Goal: Transaction & Acquisition: Purchase product/service

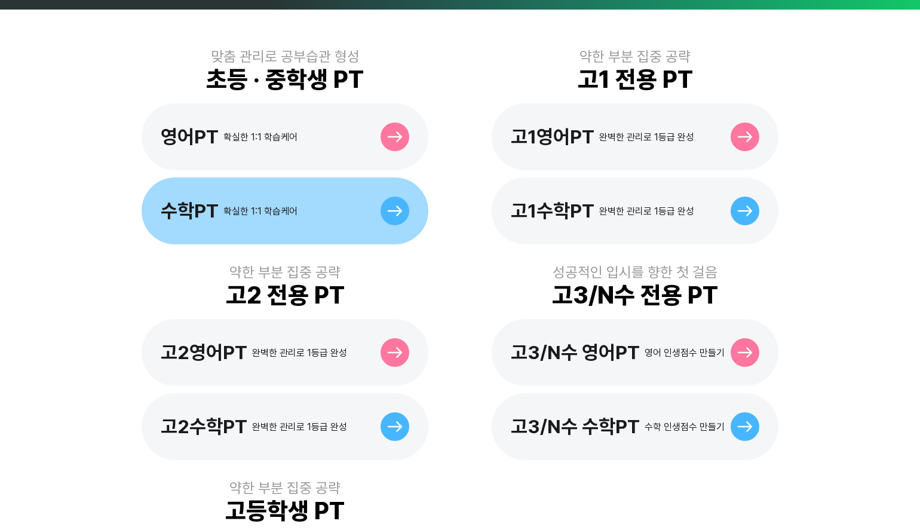
scroll to position [378, 0]
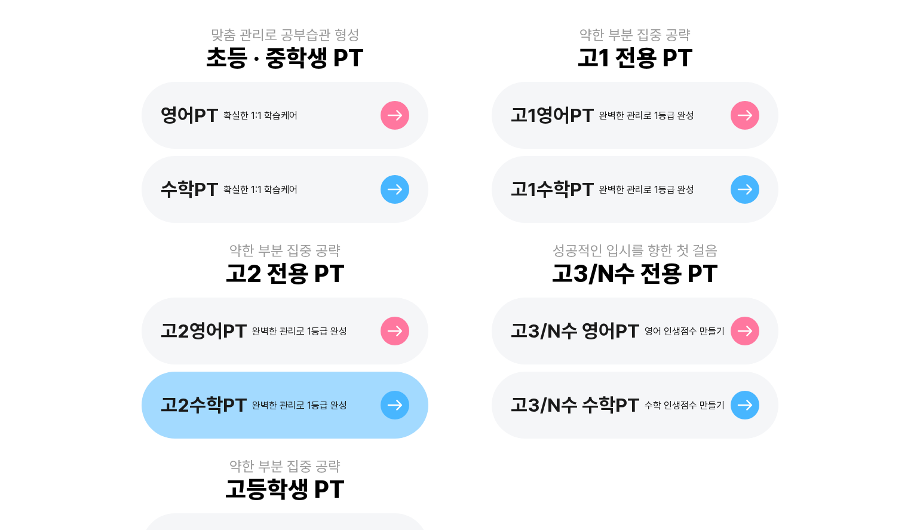
click at [386, 391] on div at bounding box center [395, 405] width 29 height 29
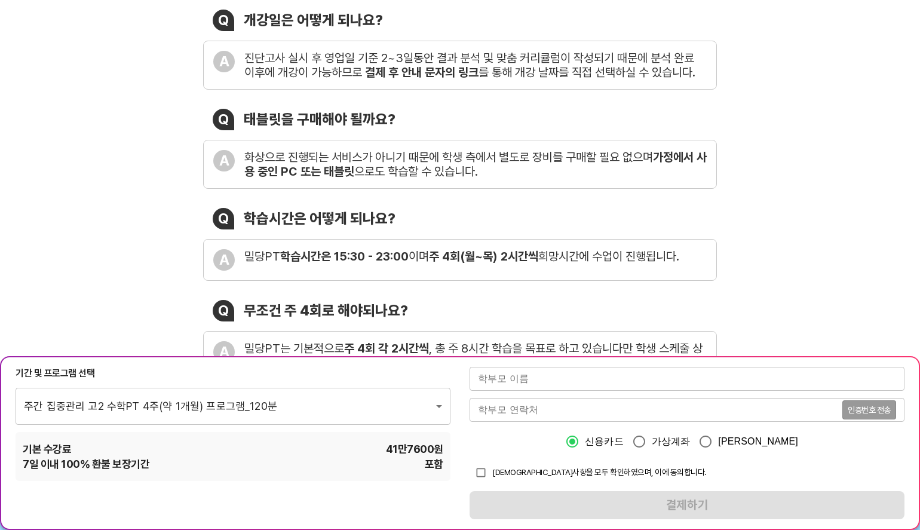
scroll to position [231, 0]
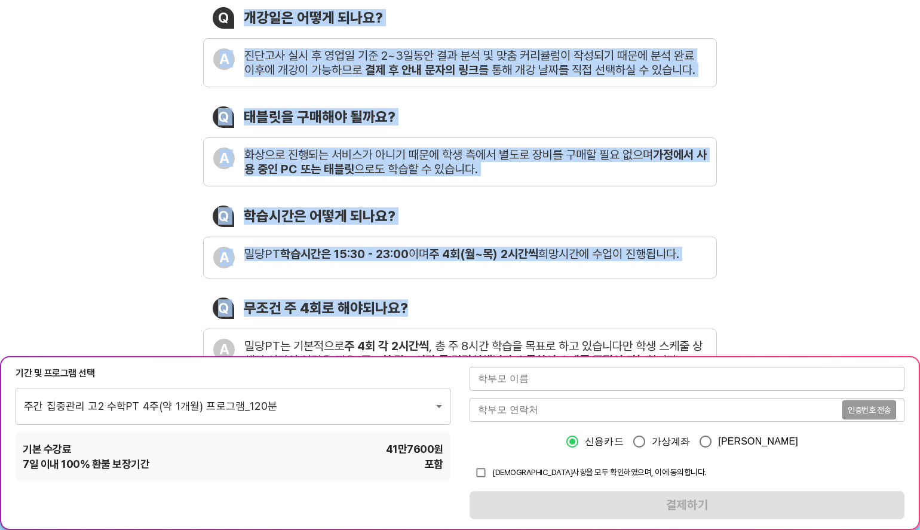
drag, startPoint x: 211, startPoint y: 16, endPoint x: 452, endPoint y: 303, distance: 375.0
click at [452, 303] on div "Q 개강일은 어떻게 되나요? A 진단고사 실시 후 영업일 기준 2~3일동안 결과 분석 및 맞춤 커리큘럼이 작성되기 때문에 분석 완료 이후에 개…" at bounding box center [460, 242] width 514 height 470
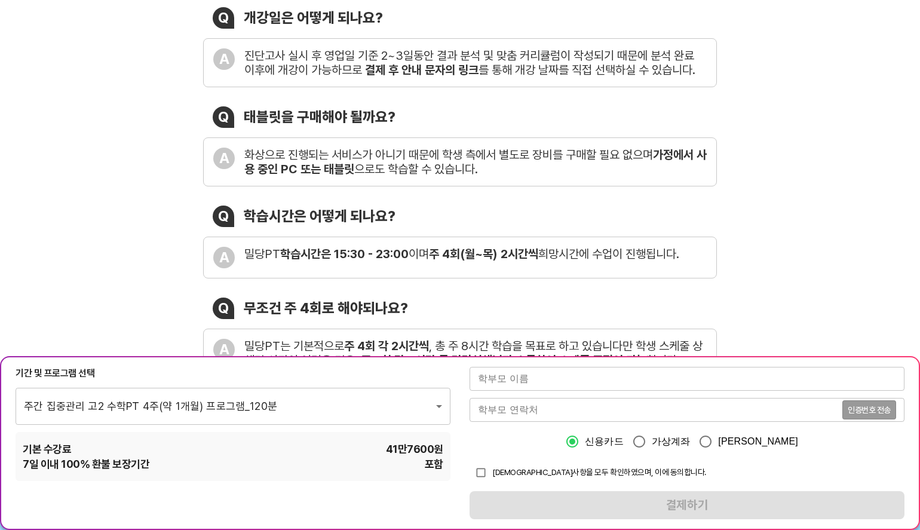
click at [762, 277] on div "과외를 뛰어넘은 PT 자주 묻는 질문 Q 개강일은 어떻게 되나요? A 진단고사 실시 후 영업일 기준 2~3일동안 결과 분석 및 맞춤 커리큘럼이…" at bounding box center [460, 210] width 920 height 589
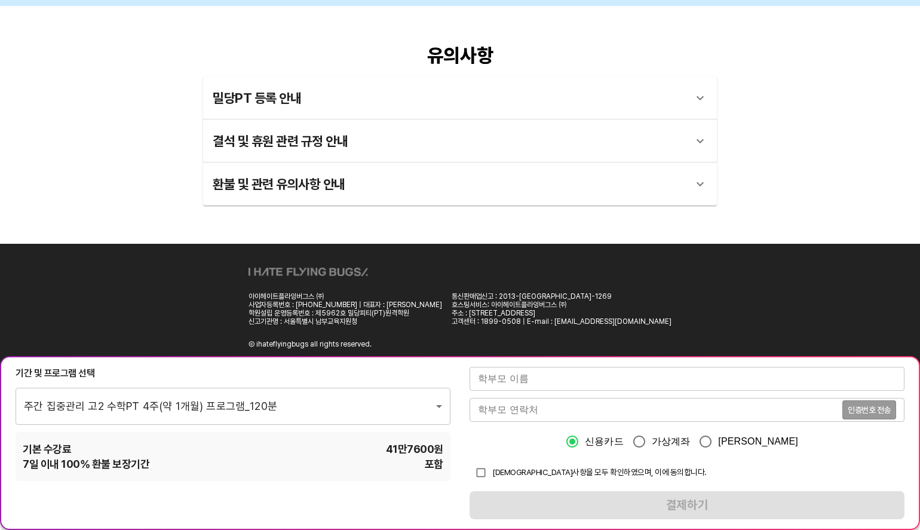
scroll to position [2243, 0]
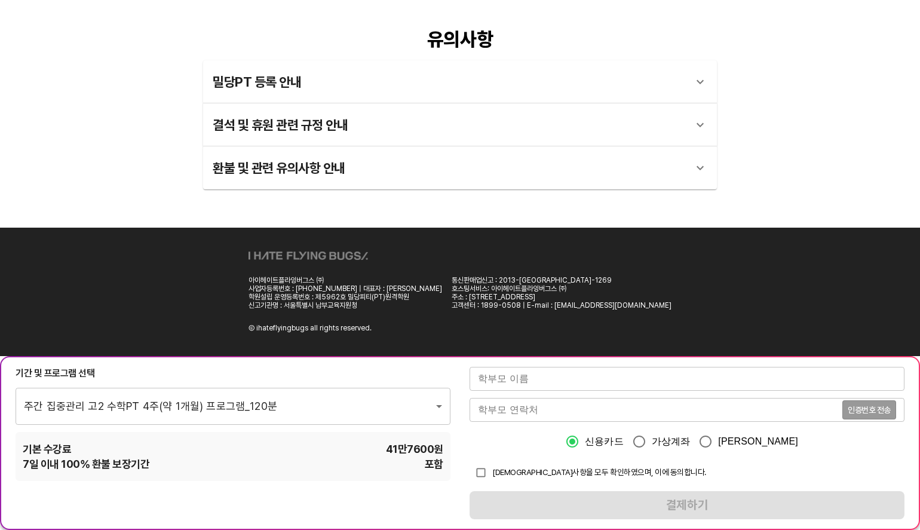
click at [690, 89] on div at bounding box center [700, 82] width 29 height 29
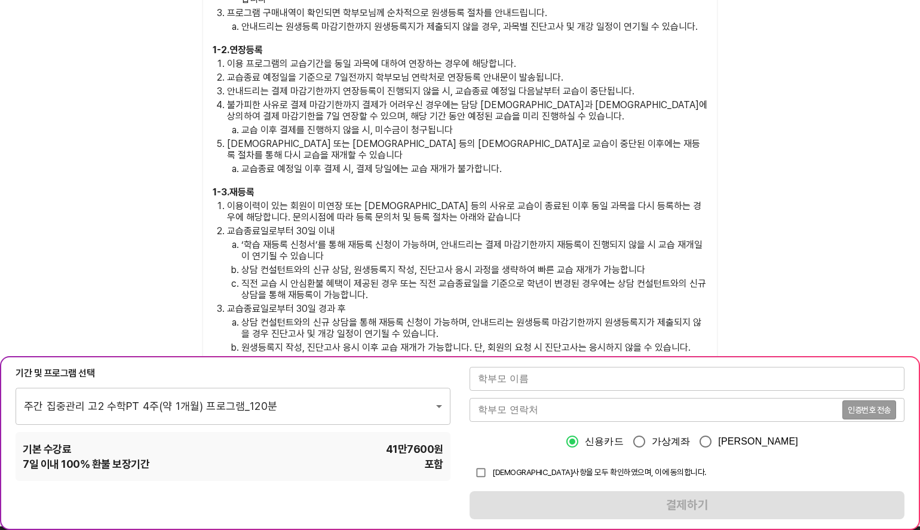
scroll to position [2716, 0]
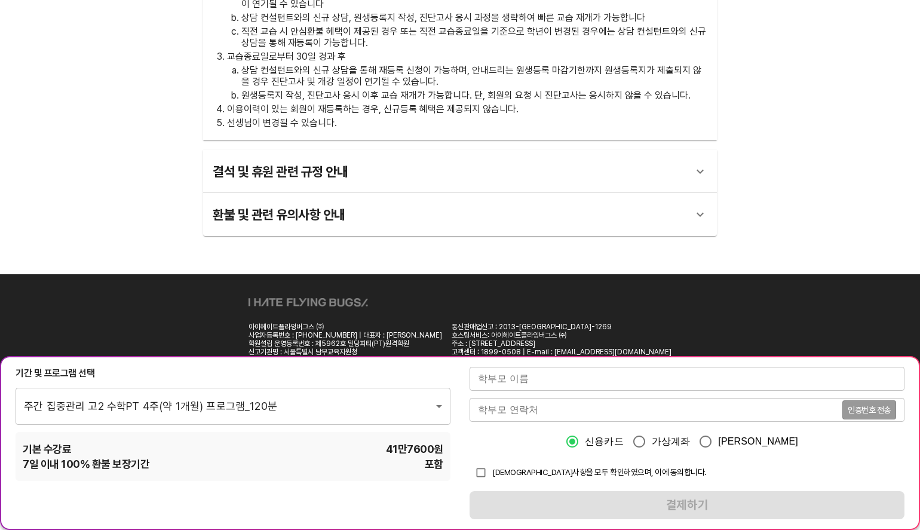
click at [702, 164] on icon at bounding box center [700, 171] width 14 height 14
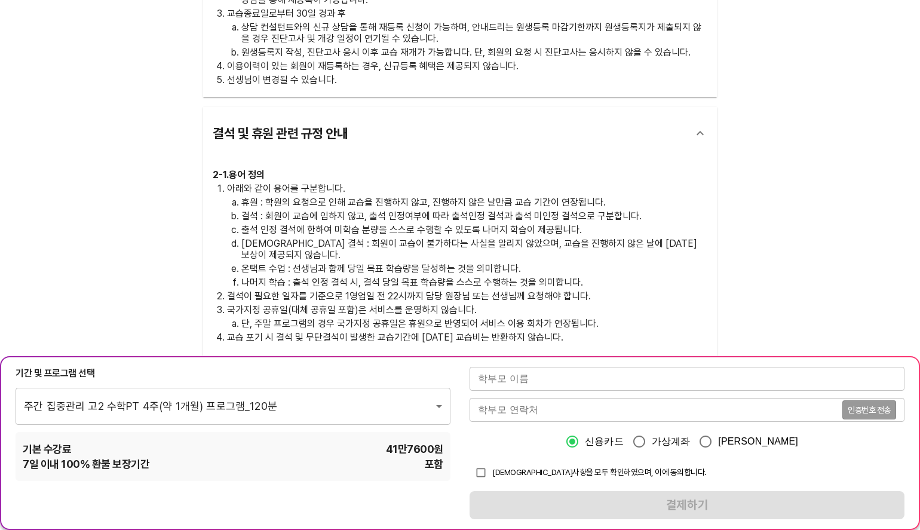
scroll to position [2781, 0]
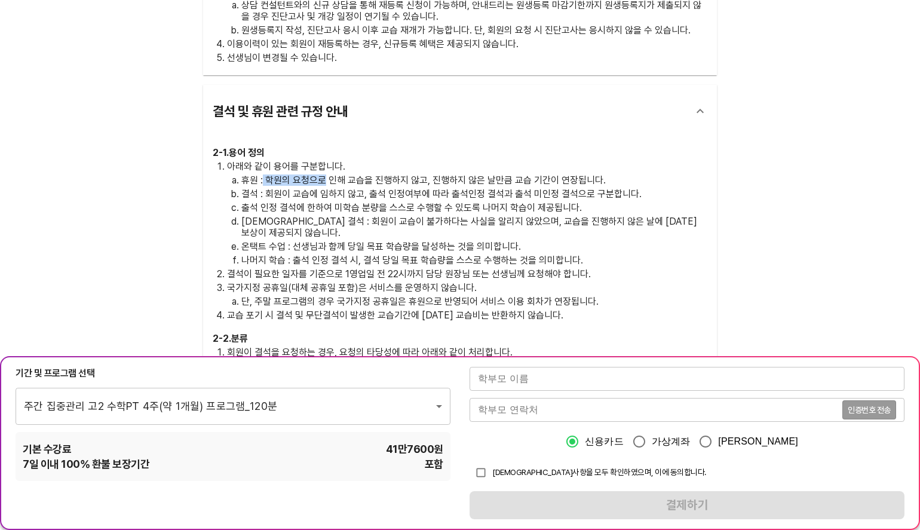
drag, startPoint x: 263, startPoint y: 146, endPoint x: 322, endPoint y: 150, distance: 58.7
click at [322, 175] on p "휴원 : 학원의 요청으로 인해 교습을 진행하지 않고, 진행하지 않은 날만큼 교습 기간이 연장됩니다." at bounding box center [474, 180] width 466 height 11
click at [283, 175] on ol "휴원 : 학원의 요청으로 인해 교습을 진행하지 않고, 진행하지 않은 날만큼 교습 기간이 연장됩니다. 결석 : 회원이 교습에 임하지 않고, 출석…" at bounding box center [467, 220] width 480 height 91
drag, startPoint x: 268, startPoint y: 157, endPoint x: 534, endPoint y: 162, distance: 266.6
click at [534, 188] on p "결석 : 회원이 교습에 임하지 않고, 출석 인정여부에 따라 출석인정 결석과 출석 미인정 결석으로 구분합니다." at bounding box center [474, 193] width 466 height 11
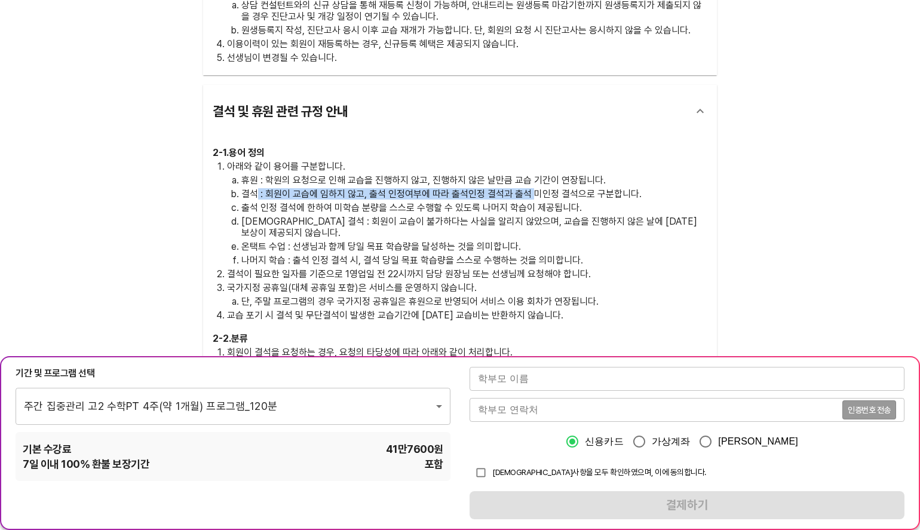
click at [483, 188] on p "결석 : 회원이 교습에 임하지 않고, 출석 인정여부에 따라 출석인정 결석과 출석 미인정 결석으로 구분합니다." at bounding box center [474, 193] width 466 height 11
drag, startPoint x: 451, startPoint y: 158, endPoint x: 510, endPoint y: 160, distance: 59.2
click at [510, 188] on p "결석 : 회원이 교습에 임하지 않고, 출석 인정여부에 따라 출석인정 결석과 출석 미인정 결석으로 구분합니다." at bounding box center [474, 193] width 466 height 11
click at [259, 202] on p "출석 인정 결석에 한하여 미학습 분량을 스스로 수행할 수 있도록 나머지 학습이 제공됩니다." at bounding box center [474, 207] width 466 height 11
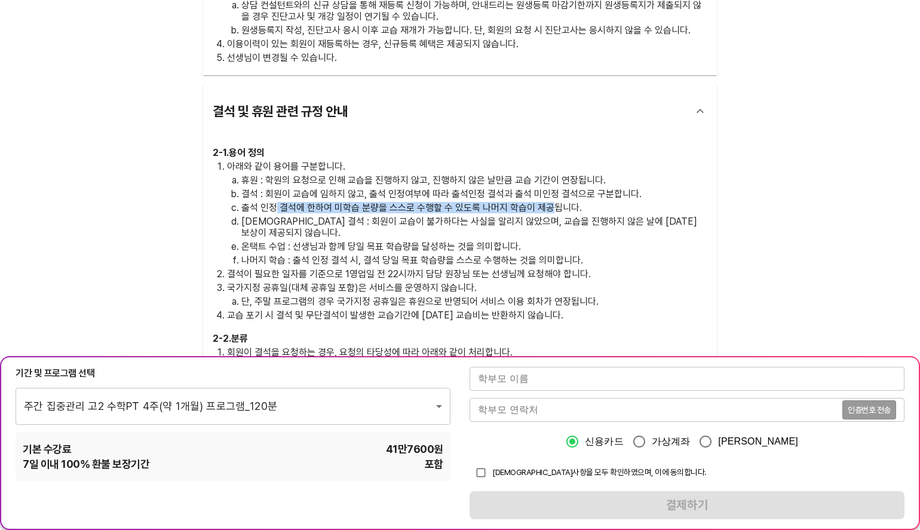
drag, startPoint x: 277, startPoint y: 175, endPoint x: 552, endPoint y: 178, distance: 274.3
click at [552, 202] on p "출석 인정 결석에 한하여 미학습 분량을 스스로 수행할 수 있도록 나머지 학습이 제공됩니다." at bounding box center [474, 207] width 466 height 11
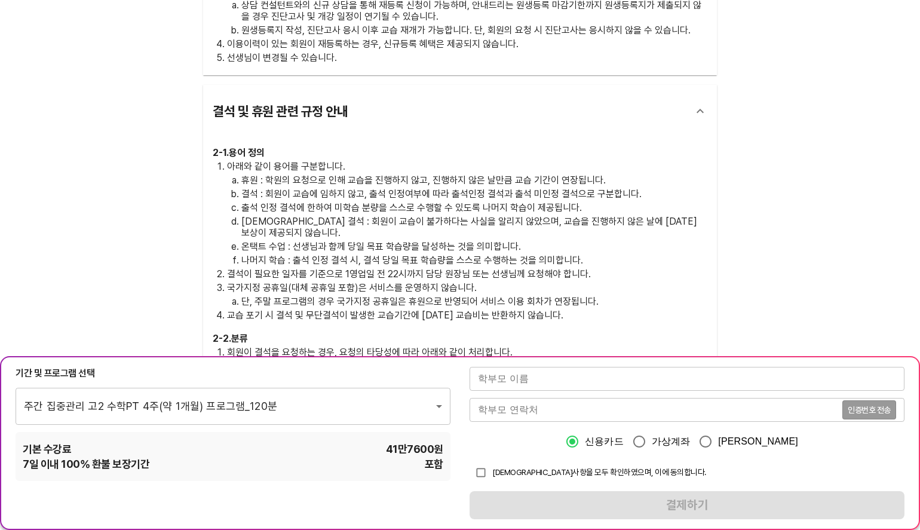
click at [320, 241] on p "온택트 수업 : 선생님과 함께 당일 목표 학습량을 달성하는 것을 의미합니다." at bounding box center [474, 246] width 466 height 11
drag, startPoint x: 243, startPoint y: 186, endPoint x: 402, endPoint y: 189, distance: 158.4
click at [402, 216] on p "[DEMOGRAPHIC_DATA] 결석 : 회원이 교습이 불가하다는 사실을 알리지 않았으며, 교습을 진행하지 않은 날에 [DATE] 보상이 제…" at bounding box center [474, 227] width 466 height 23
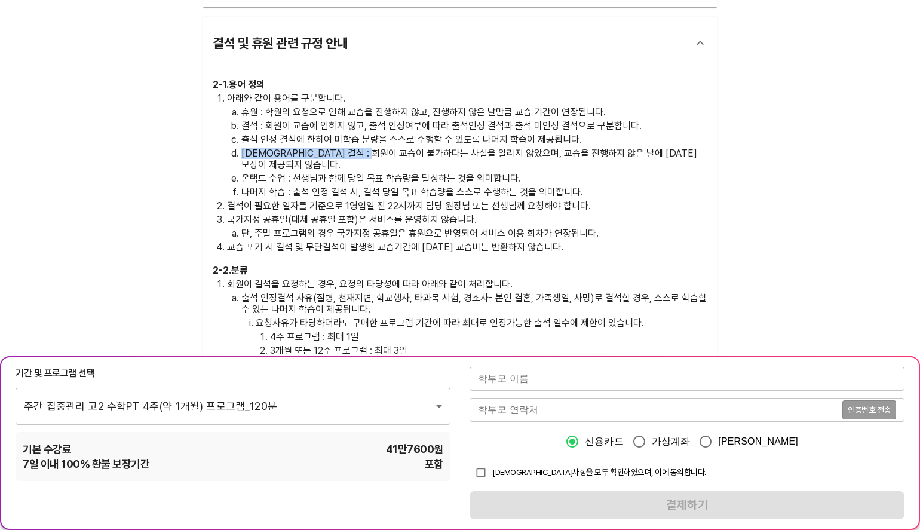
scroll to position [2866, 0]
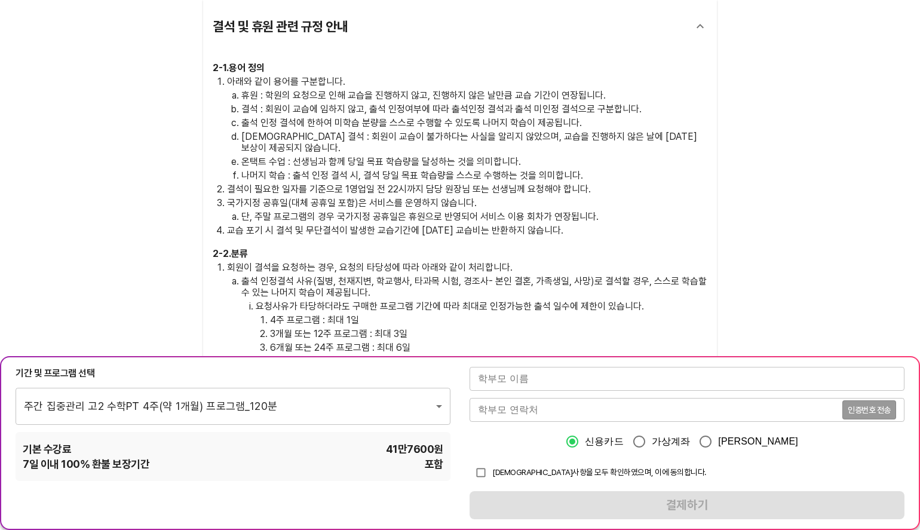
click at [470, 262] on p "회원이 결석을 요청하는 경우, 요청의 타당성에 따라 아래와 같이 처리합니다." at bounding box center [467, 267] width 480 height 11
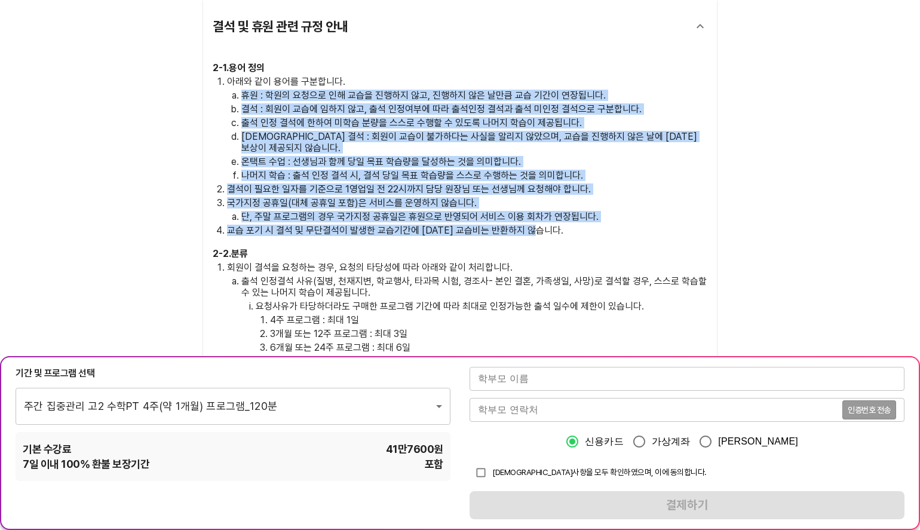
drag, startPoint x: 229, startPoint y: 60, endPoint x: 601, endPoint y: 183, distance: 391.8
click at [601, 183] on ol "아래와 같이 용어를 구분합니다. 휴원 : 학원의 요청으로 인해 교습을 진행하지 않고, 진행하지 않은 날만큼 교습 기간이 연장됩니다. 결석 : …" at bounding box center [460, 156] width 495 height 160
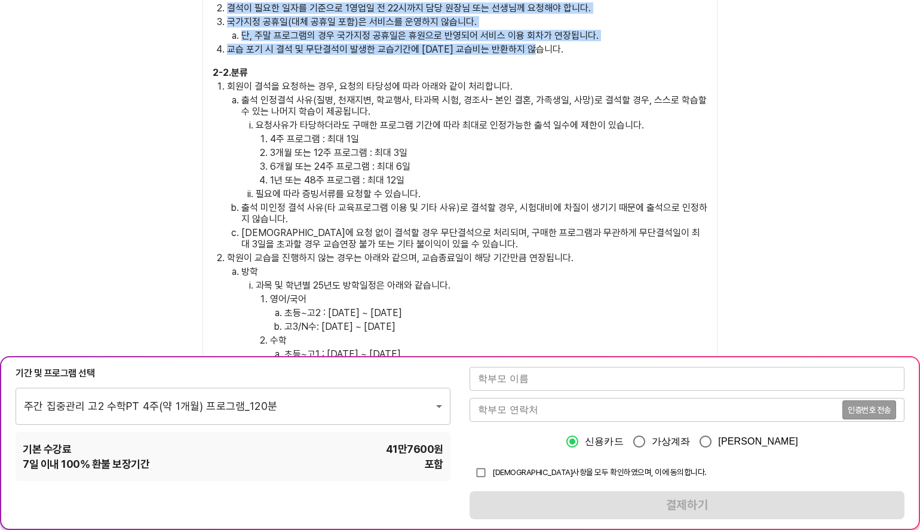
scroll to position [3066, 0]
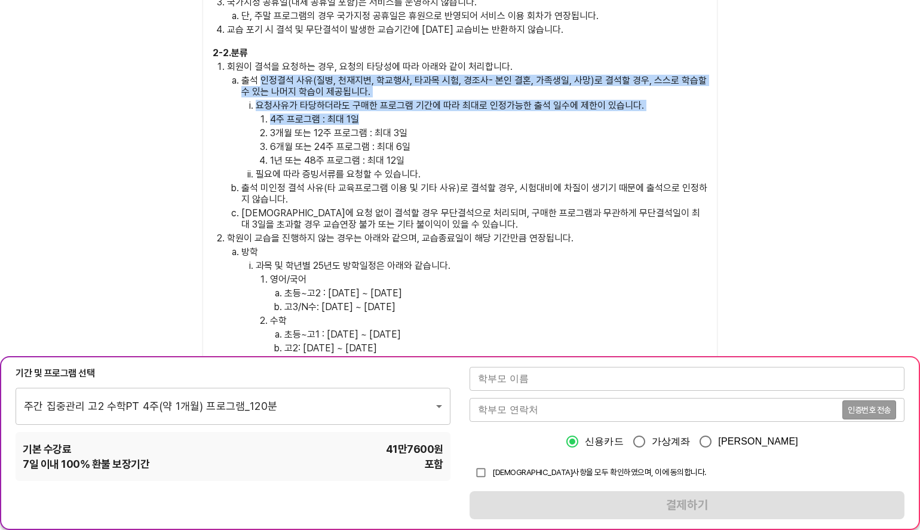
drag, startPoint x: 260, startPoint y: 35, endPoint x: 364, endPoint y: 71, distance: 110.0
click at [364, 75] on li "출석 인정결석 사유(질병, 천재지변, 학교행사, 타과목 시험, 경조사- 본인 결혼, 가족생일, 사망)로 결석할 경우, 스스로 학습할 수 있는 …" at bounding box center [474, 127] width 466 height 105
click at [317, 100] on p "요청사유가 타당하더라도 구매한 프로그램 기간에 따라 최대로 인정가능한 출석 일수에 제한이 있습니다." at bounding box center [482, 105] width 452 height 11
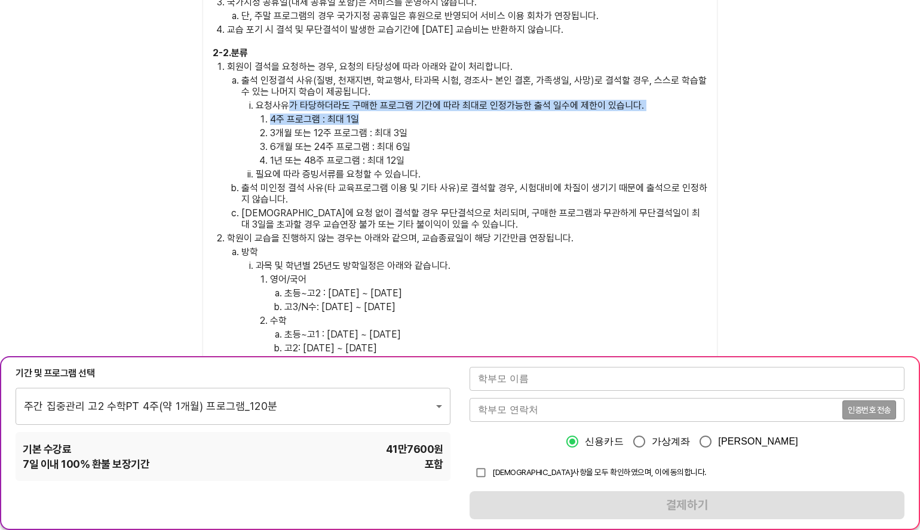
drag, startPoint x: 285, startPoint y: 56, endPoint x: 389, endPoint y: 69, distance: 104.8
click at [389, 100] on li "요청사유가 타당하더라도 구매한 프로그램 기간에 따라 최대로 인정가능한 출석 일수에 제한이 있습니다. 4주 프로그램 : 최대 1일 3개월 또는 …" at bounding box center [482, 133] width 452 height 66
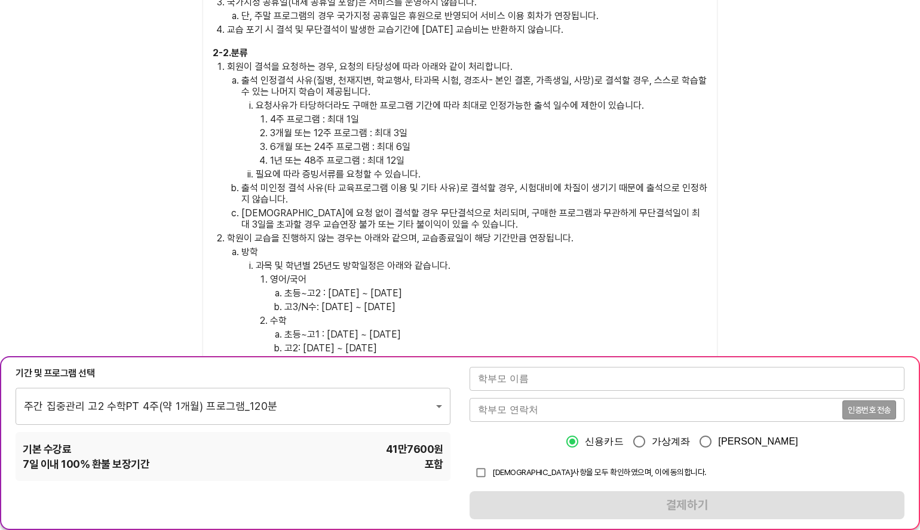
click at [270, 127] on li "3개월 또는 12주 프로그램 : 최대 3일" at bounding box center [488, 132] width 437 height 11
drag, startPoint x: 262, startPoint y: 83, endPoint x: 342, endPoint y: 100, distance: 81.9
click at [342, 114] on ol "4주 프로그램 : 최대 1일 3개월 또는 12주 프로그램 : 최대 3일 6개월 또는 24주 프로그램 : 최대 6일 1년 또는 48주 프로그램 …" at bounding box center [482, 140] width 452 height 53
click at [669, 232] on p "학원이 교습을 진행하지 않는 경우는 아래와 같으며, 교습종료일이 해당 기간만큼 연장됩니다." at bounding box center [467, 237] width 480 height 11
drag, startPoint x: 286, startPoint y: 302, endPoint x: 436, endPoint y: 306, distance: 150.1
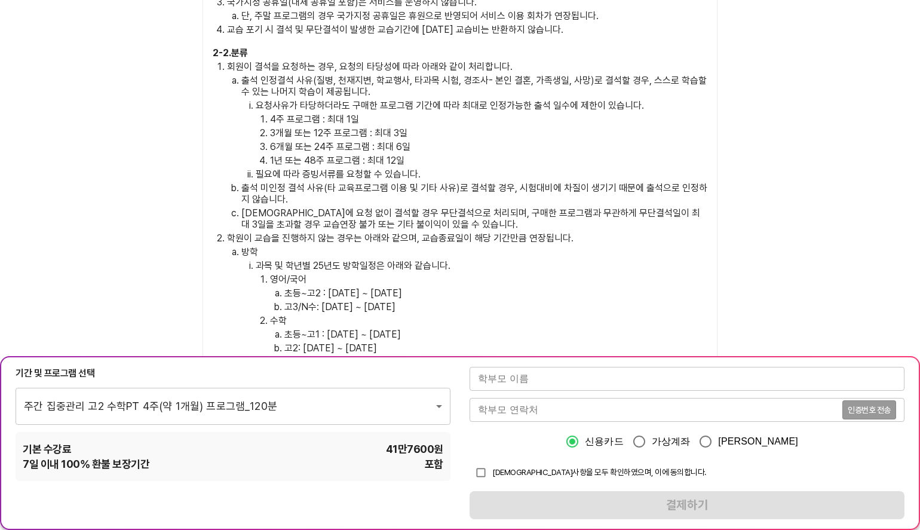
click at [436, 342] on p "고2: [DATE] ~ [DATE]" at bounding box center [495, 347] width 423 height 11
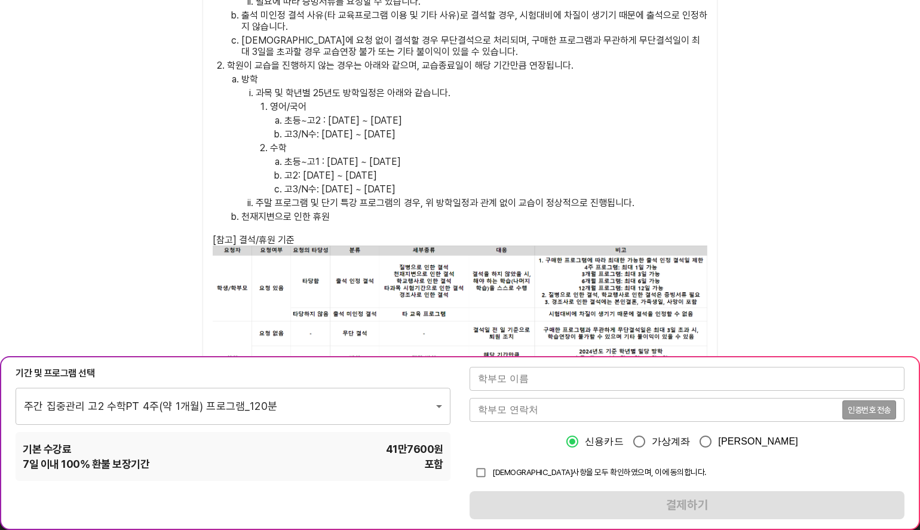
scroll to position [3351, 0]
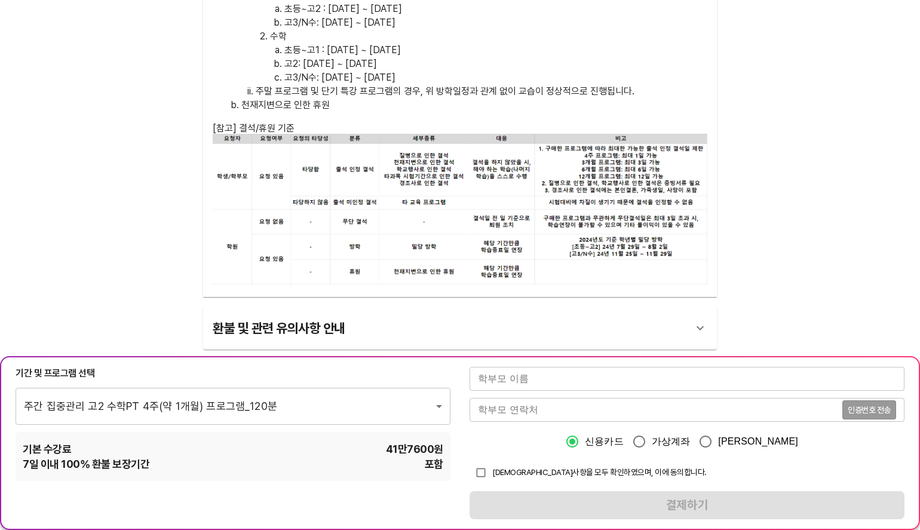
click at [488, 206] on img at bounding box center [460, 210] width 495 height 152
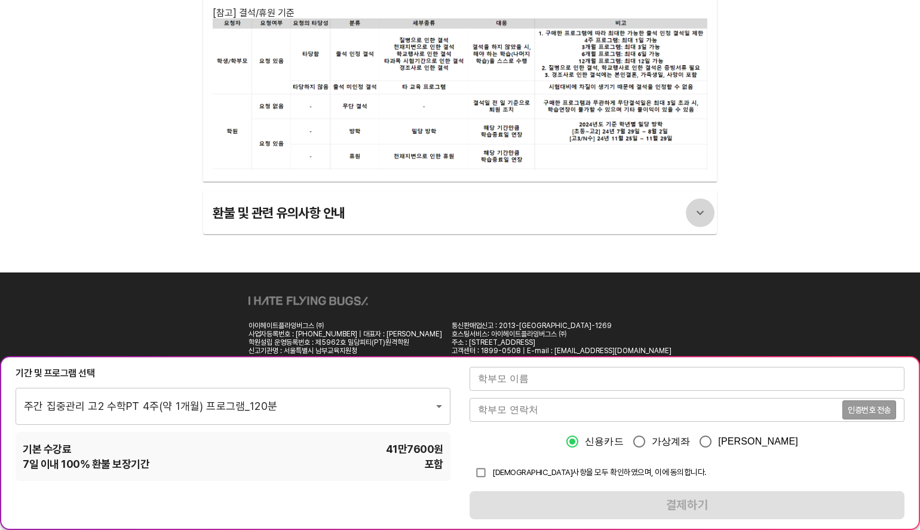
click at [701, 211] on icon at bounding box center [700, 213] width 7 height 4
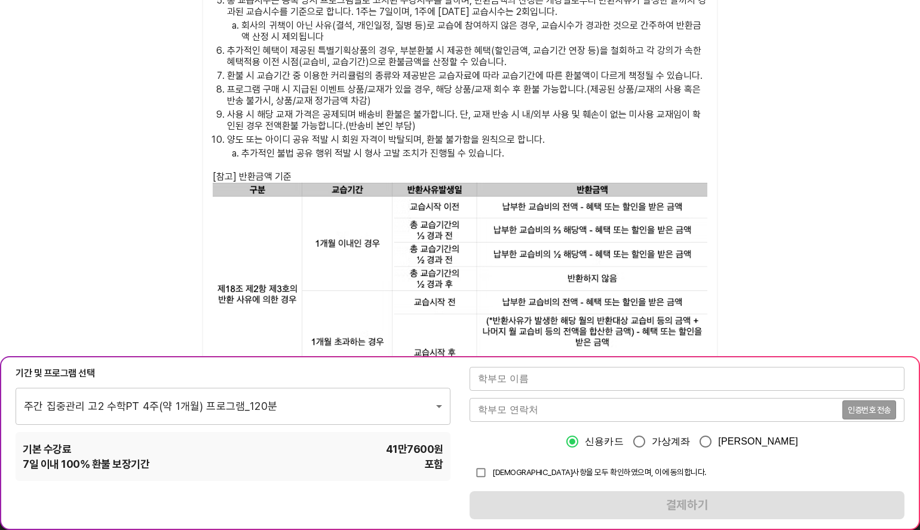
scroll to position [4621, 0]
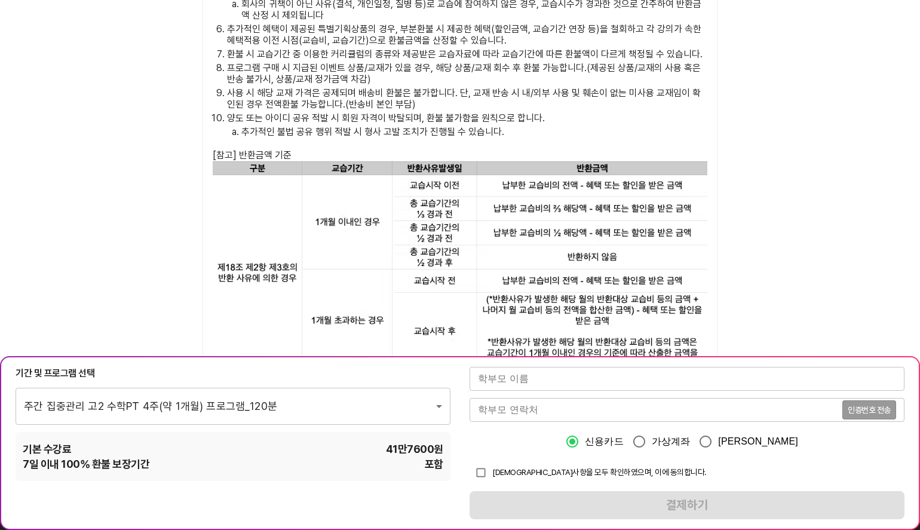
drag, startPoint x: 764, startPoint y: 325, endPoint x: 749, endPoint y: 326, distance: 15.6
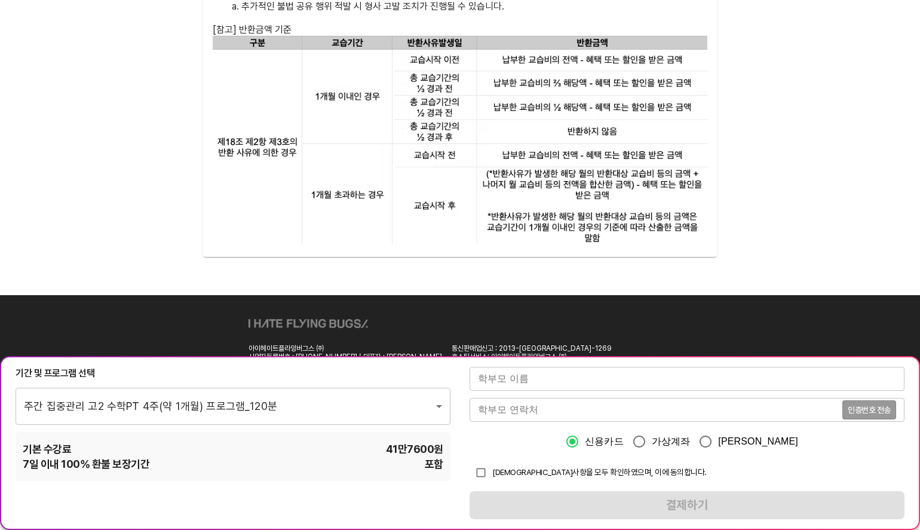
click at [292, 372] on div "기간 및 프로그램 선택" at bounding box center [233, 373] width 435 height 13
click at [509, 383] on input "text" at bounding box center [687, 379] width 435 height 24
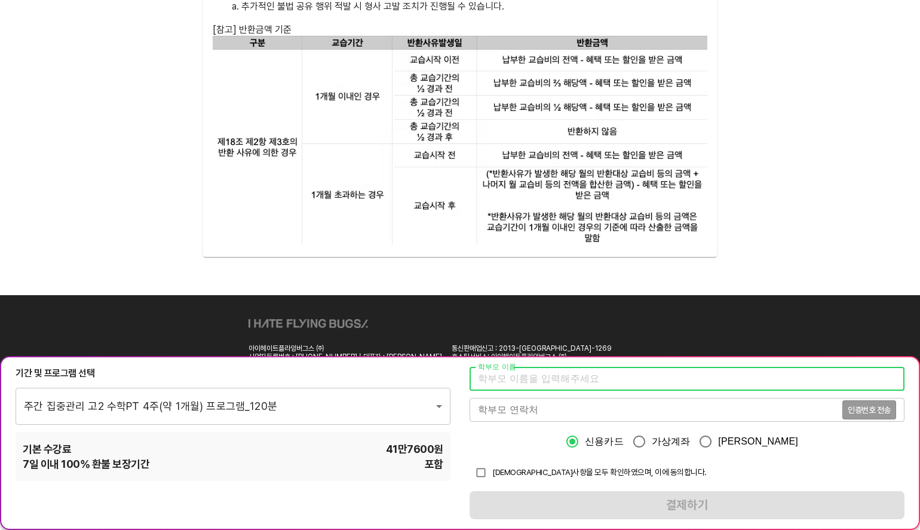
type input "[PERSON_NAME]"
click at [510, 411] on input "tel" at bounding box center [656, 410] width 373 height 24
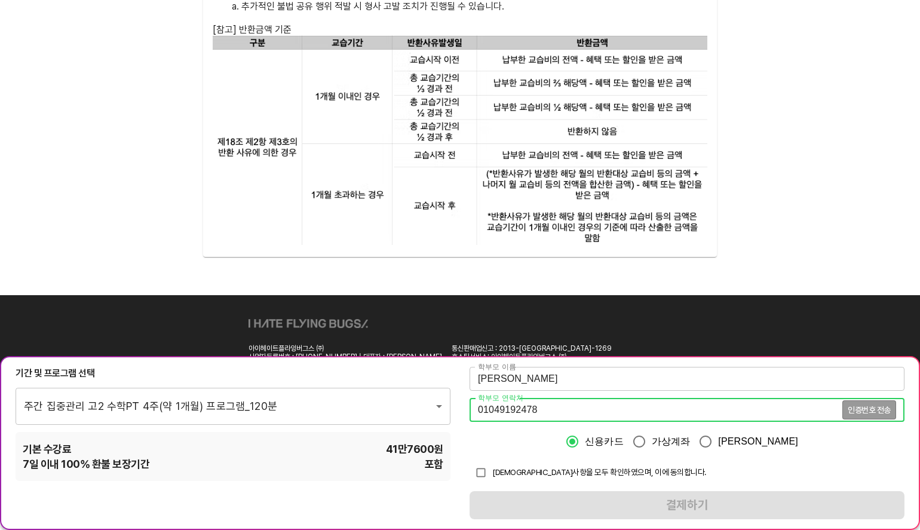
type input "01049192478"
click at [480, 472] on input "checkbox" at bounding box center [481, 472] width 23 height 23
checkbox input "true"
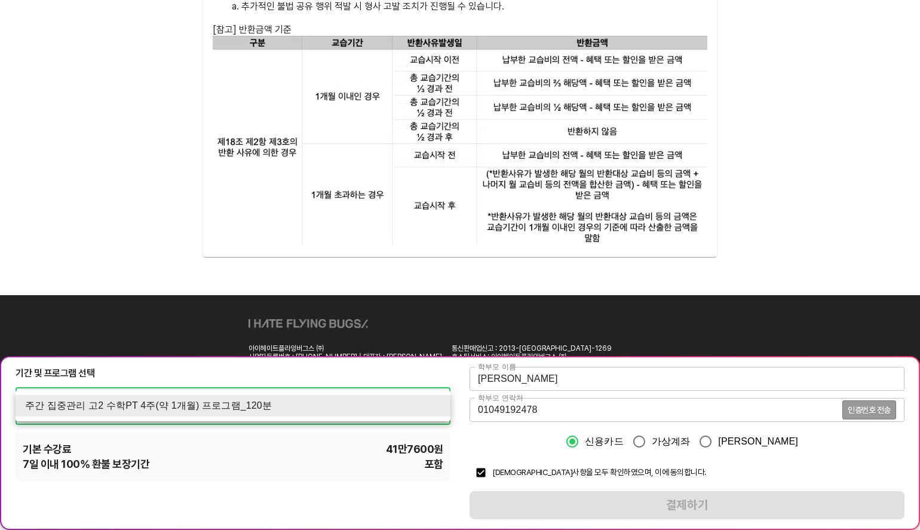
click at [420, 404] on li "주간 집중관리 고2 수학PT 4주(약 1개월) 프로그램_120분" at bounding box center [233, 406] width 435 height 22
click at [273, 382] on div at bounding box center [460, 265] width 920 height 530
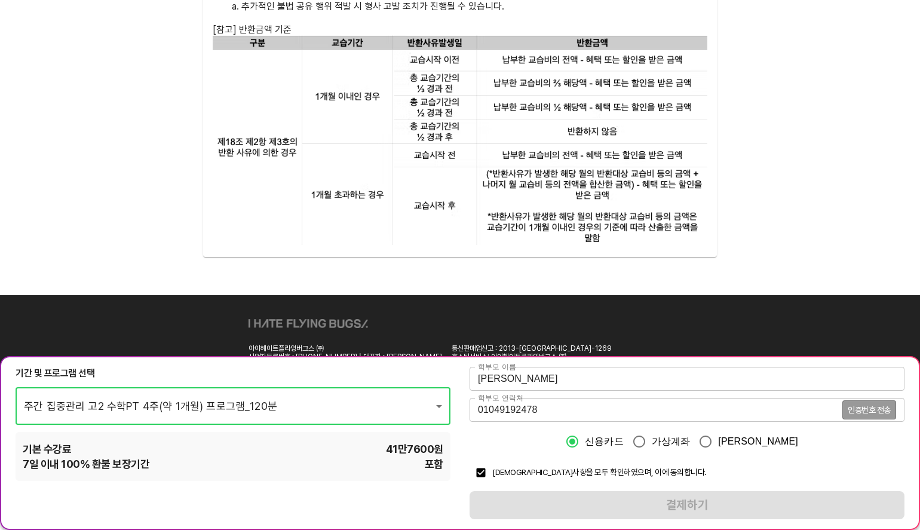
click at [493, 409] on input "01049192478" at bounding box center [656, 410] width 373 height 24
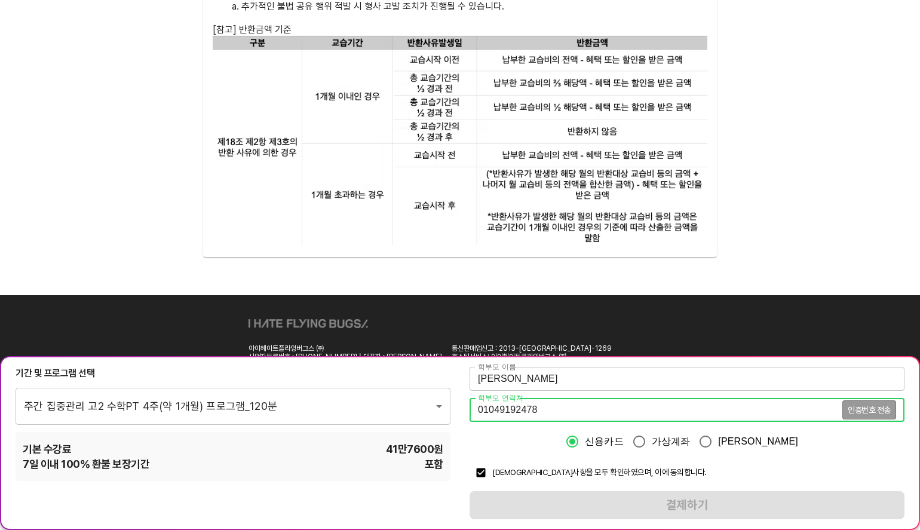
click at [494, 412] on input "01049192478" at bounding box center [656, 410] width 373 height 24
click at [868, 411] on span "인증번호 전송" at bounding box center [869, 410] width 43 height 8
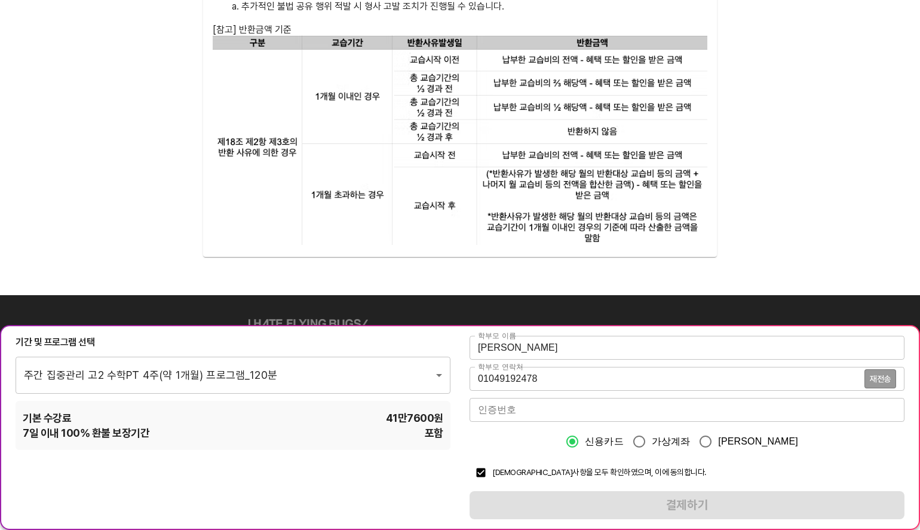
click at [521, 409] on input "number" at bounding box center [687, 410] width 435 height 24
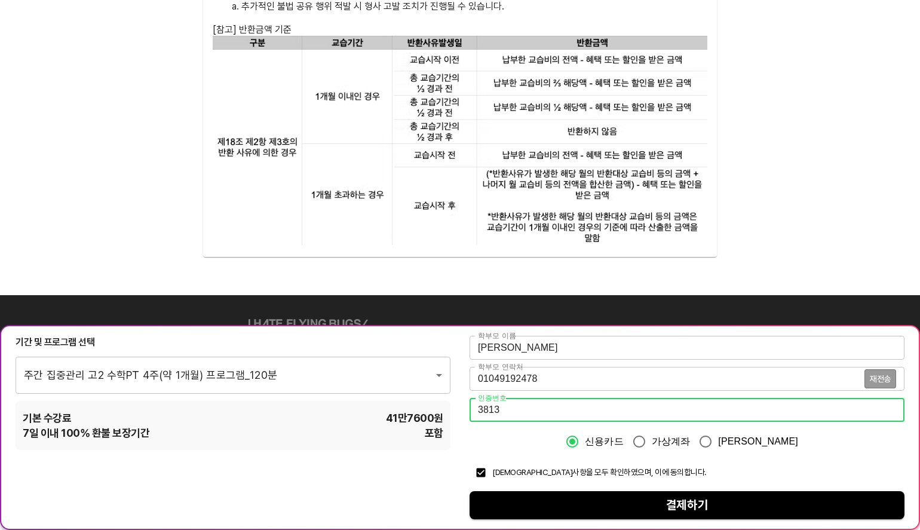
scroll to position [4778, 0]
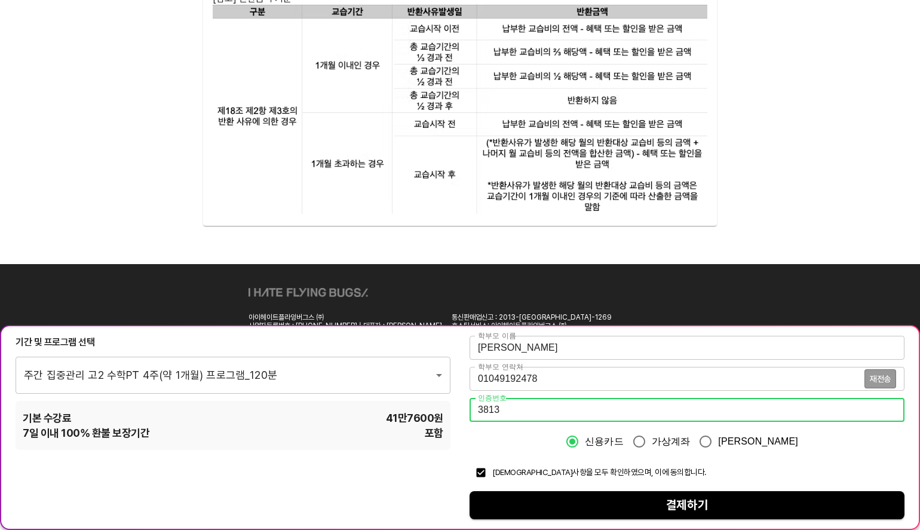
type input "3813"
click at [667, 501] on span "결제하기" at bounding box center [687, 505] width 416 height 21
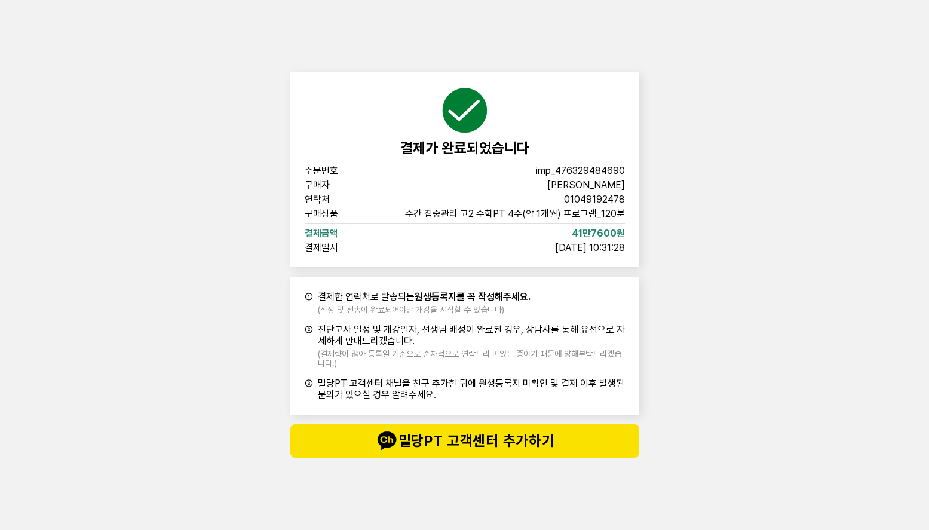
click at [787, 253] on div "결제가 완료되었습니다 주문번호 imp_476329484690 구매자 최인경 연락처 01049192478 구매상품 주간 집중관리 고2 수학PT …" at bounding box center [464, 265] width 929 height 530
click at [775, 329] on div "결제가 완료되었습니다 주문번호 imp_476329484690 구매자 최인경 연락처 01049192478 구매상품 주간 집중관리 고2 수학PT …" at bounding box center [464, 265] width 929 height 530
click at [767, 397] on div "결제가 완료되었습니다 주문번호 imp_476329484690 구매자 최인경 연락처 01049192478 구매상품 주간 집중관리 고2 수학PT …" at bounding box center [464, 265] width 929 height 530
click at [256, 277] on div "결제가 완료되었습니다 주문번호 imp_476329484690 구매자 최인경 연락처 01049192478 구매상품 주간 집중관리 고2 수학PT …" at bounding box center [464, 265] width 929 height 530
click at [715, 292] on div "결제가 완료되었습니다 주문번호 imp_476329484690 구매자 최인경 연락처 01049192478 구매상품 주간 집중관리 고2 수학PT …" at bounding box center [464, 265] width 929 height 530
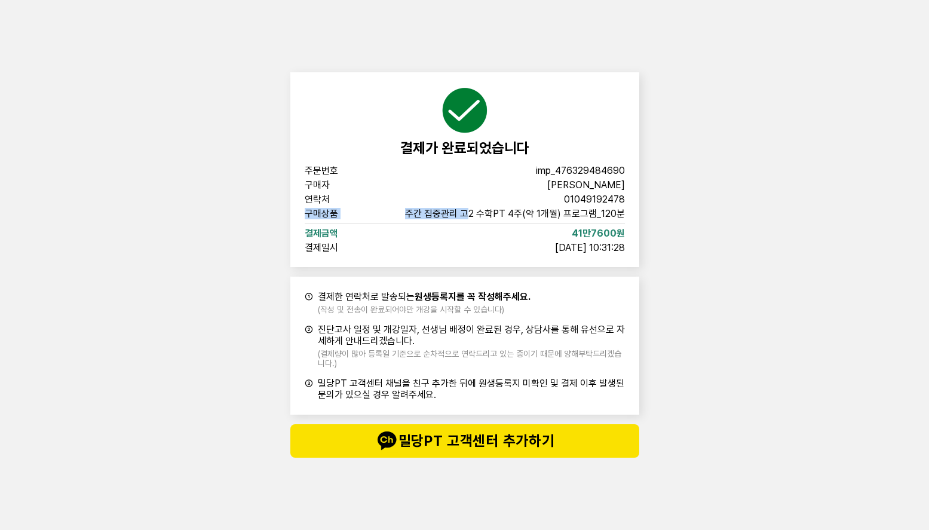
drag, startPoint x: 470, startPoint y: 210, endPoint x: 594, endPoint y: 223, distance: 125.0
click at [594, 223] on div "주문번호 imp_476329484690 구매자 최인경 연락처 01049192478 구매상품 주간 집중관리 고2 수학PT 4주(약 1개월) 프로…" at bounding box center [465, 209] width 320 height 87
click at [669, 246] on div "결제가 완료되었습니다 주문번호 imp_476329484690 구매자 최인경 연락처 01049192478 구매상품 주간 집중관리 고2 수학PT …" at bounding box center [464, 265] width 929 height 530
click at [459, 445] on span "밀당PT 고객센터 추가하기" at bounding box center [464, 441] width 301 height 24
click at [226, 122] on div "결제가 완료되었습니다 주문번호 imp_476329484690 구매자 최인경 연락처 01049192478 구매상품 주간 집중관리 고2 수학PT …" at bounding box center [464, 265] width 929 height 530
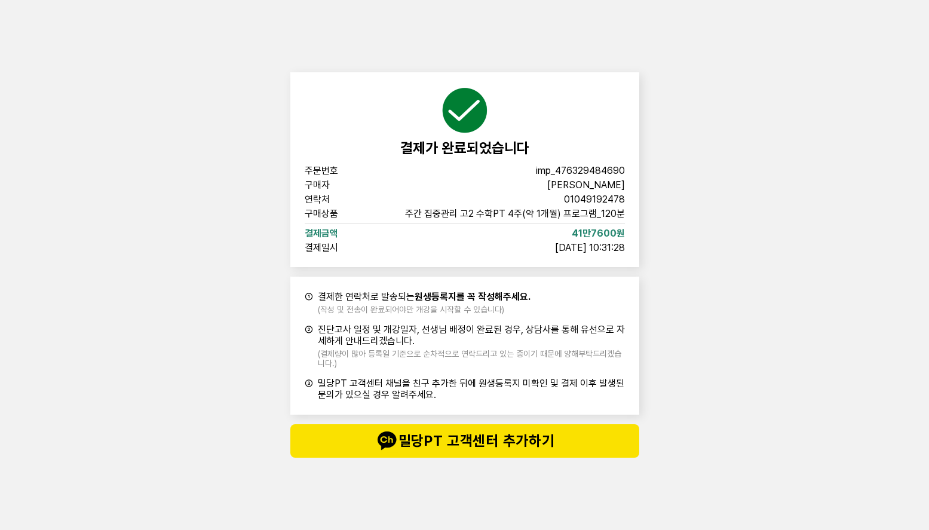
click at [730, 352] on div "결제가 완료되었습니다 주문번호 imp_476329484690 구매자 최인경 연락처 01049192478 구매상품 주간 집중관리 고2 수학PT …" at bounding box center [464, 265] width 929 height 530
